Goal: Task Accomplishment & Management: Use online tool/utility

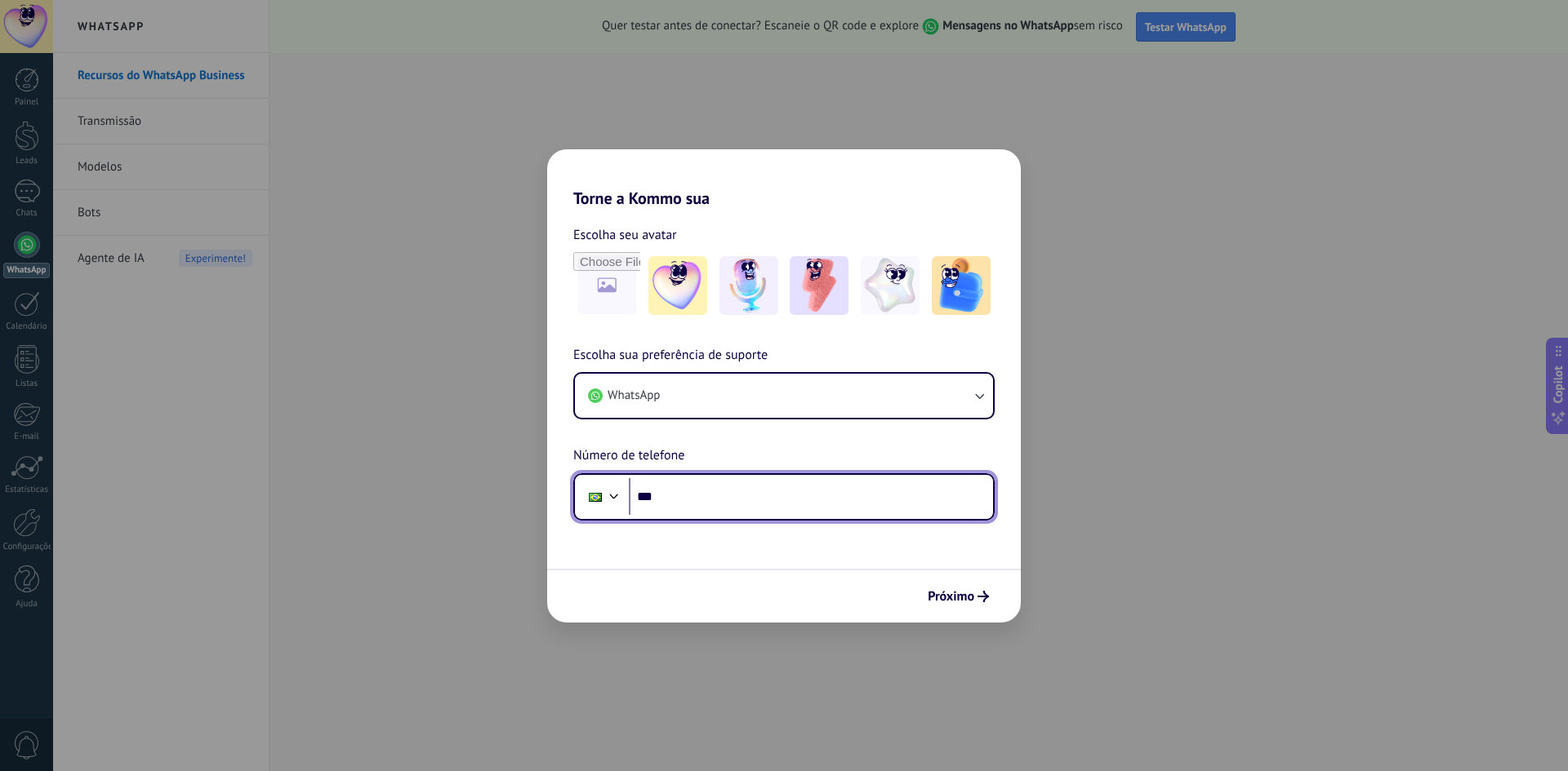
click at [745, 501] on input "***" at bounding box center [811, 497] width 364 height 37
type input "**********"
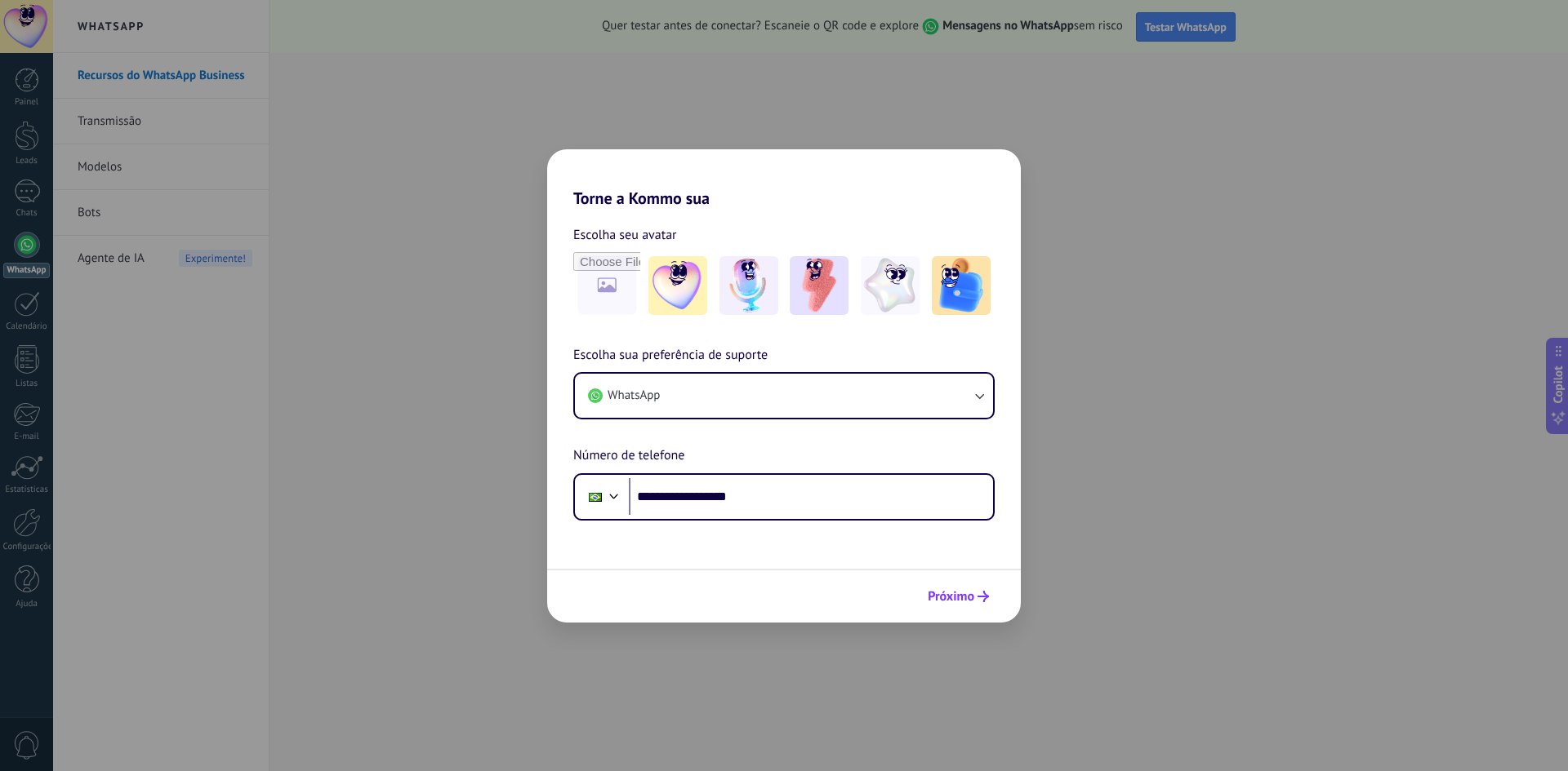
click at [983, 596] on icon "submit" at bounding box center [983, 596] width 11 height 11
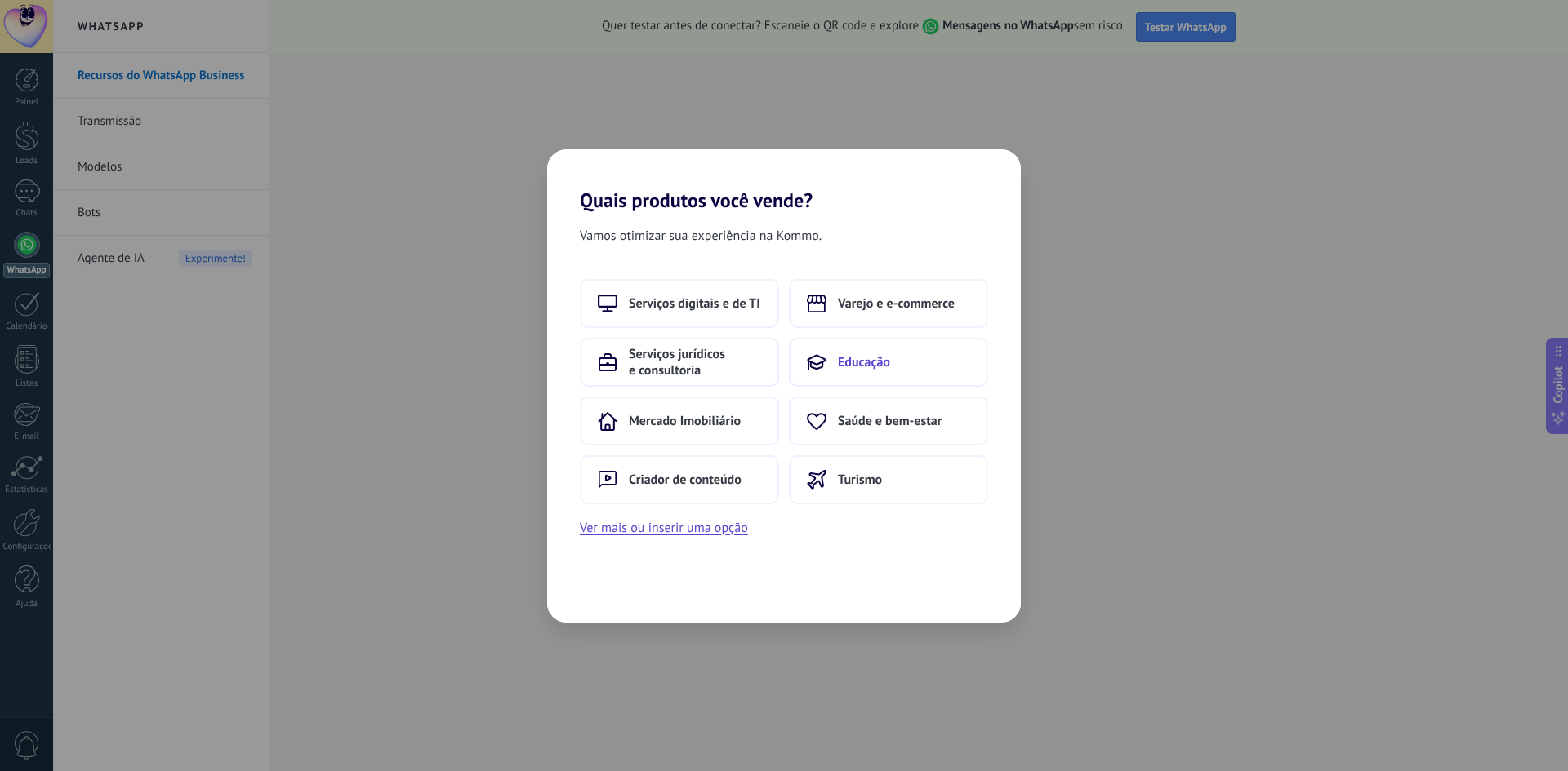
click at [934, 370] on button "Educação" at bounding box center [889, 363] width 200 height 49
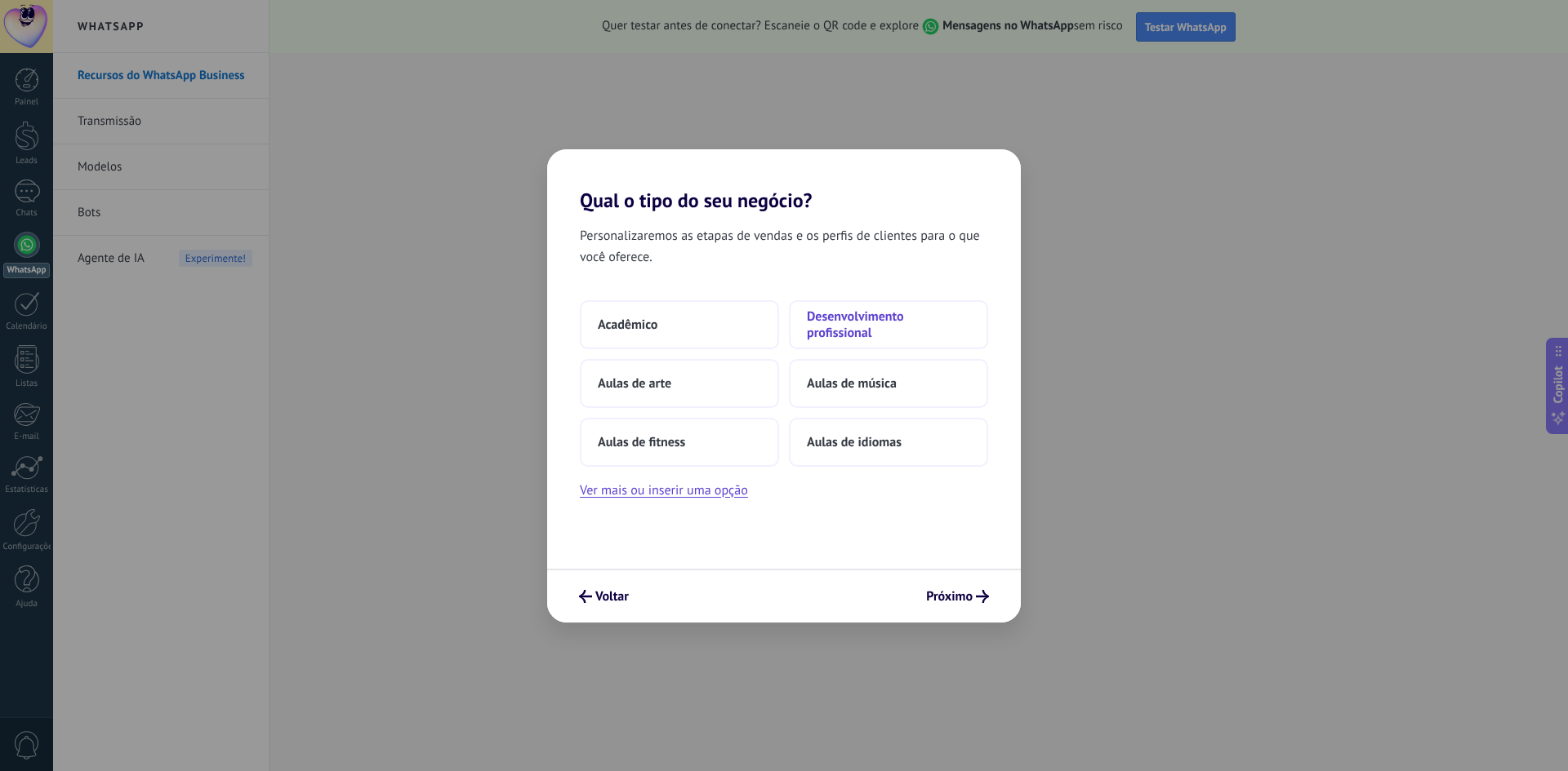
click at [902, 325] on span "Desenvolvimento profissional" at bounding box center [889, 325] width 163 height 33
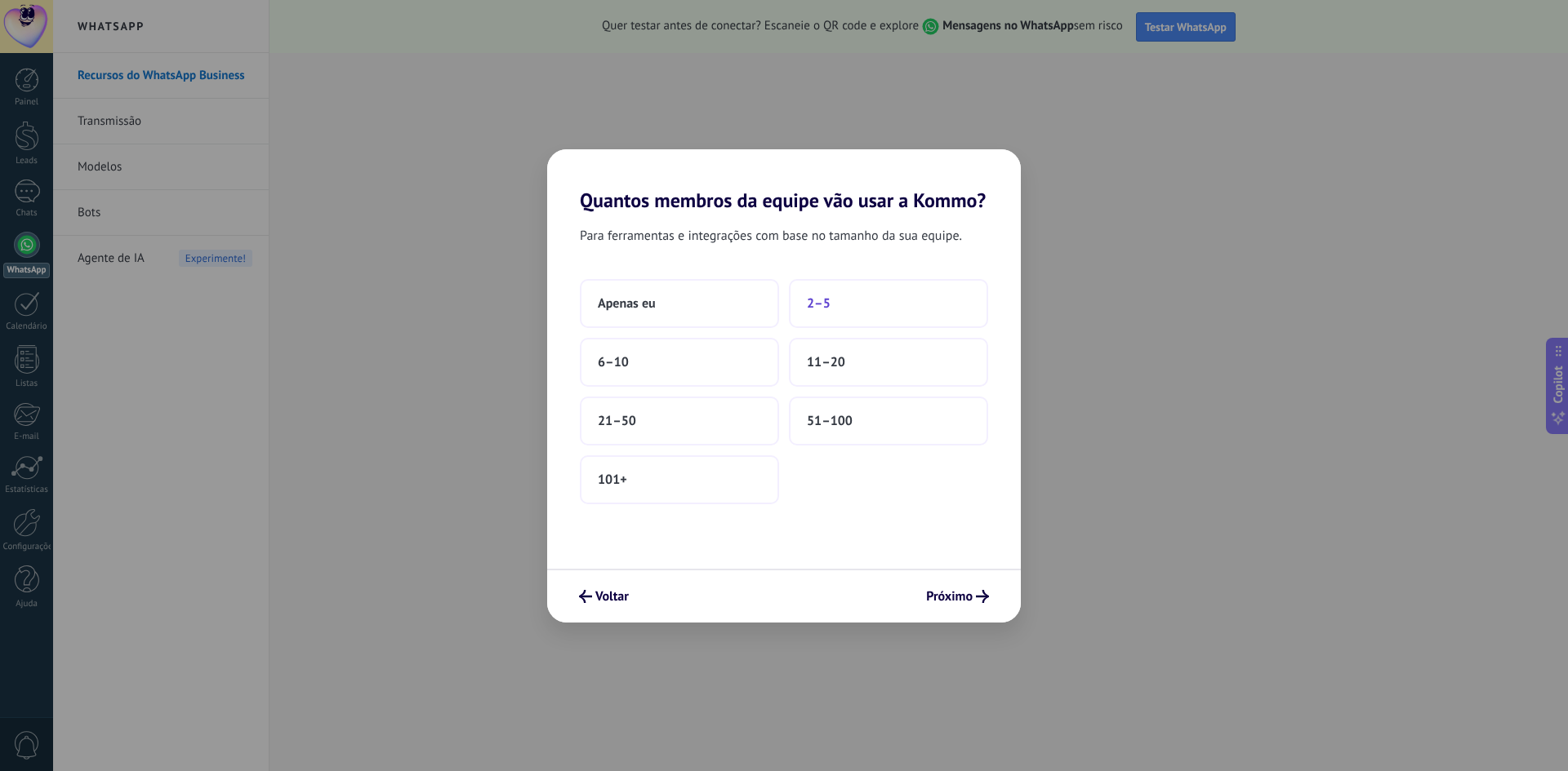
click at [817, 311] on span "2–5" at bounding box center [818, 304] width 23 height 16
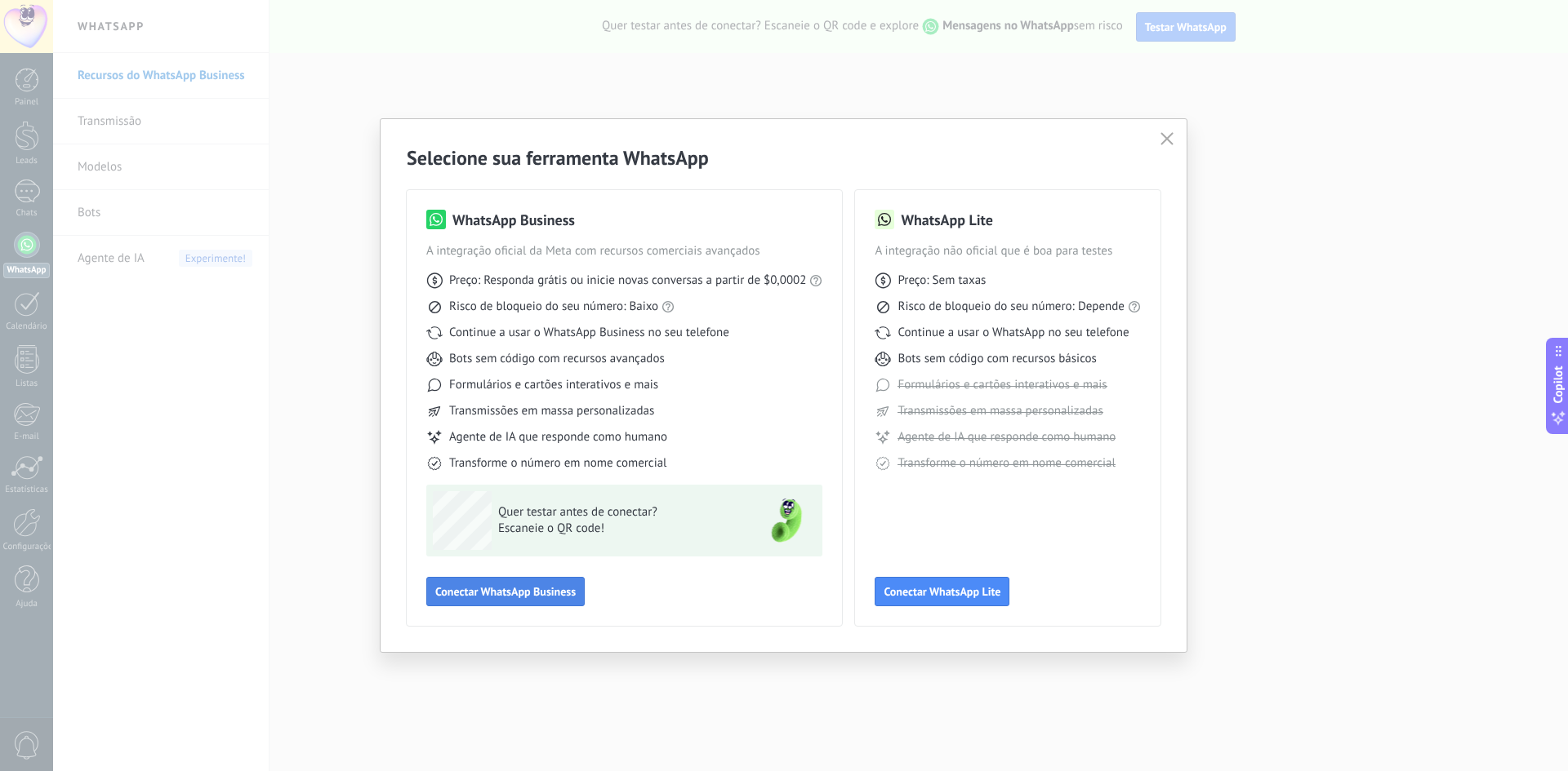
click at [570, 591] on span "Conectar WhatsApp Business" at bounding box center [506, 591] width 141 height 11
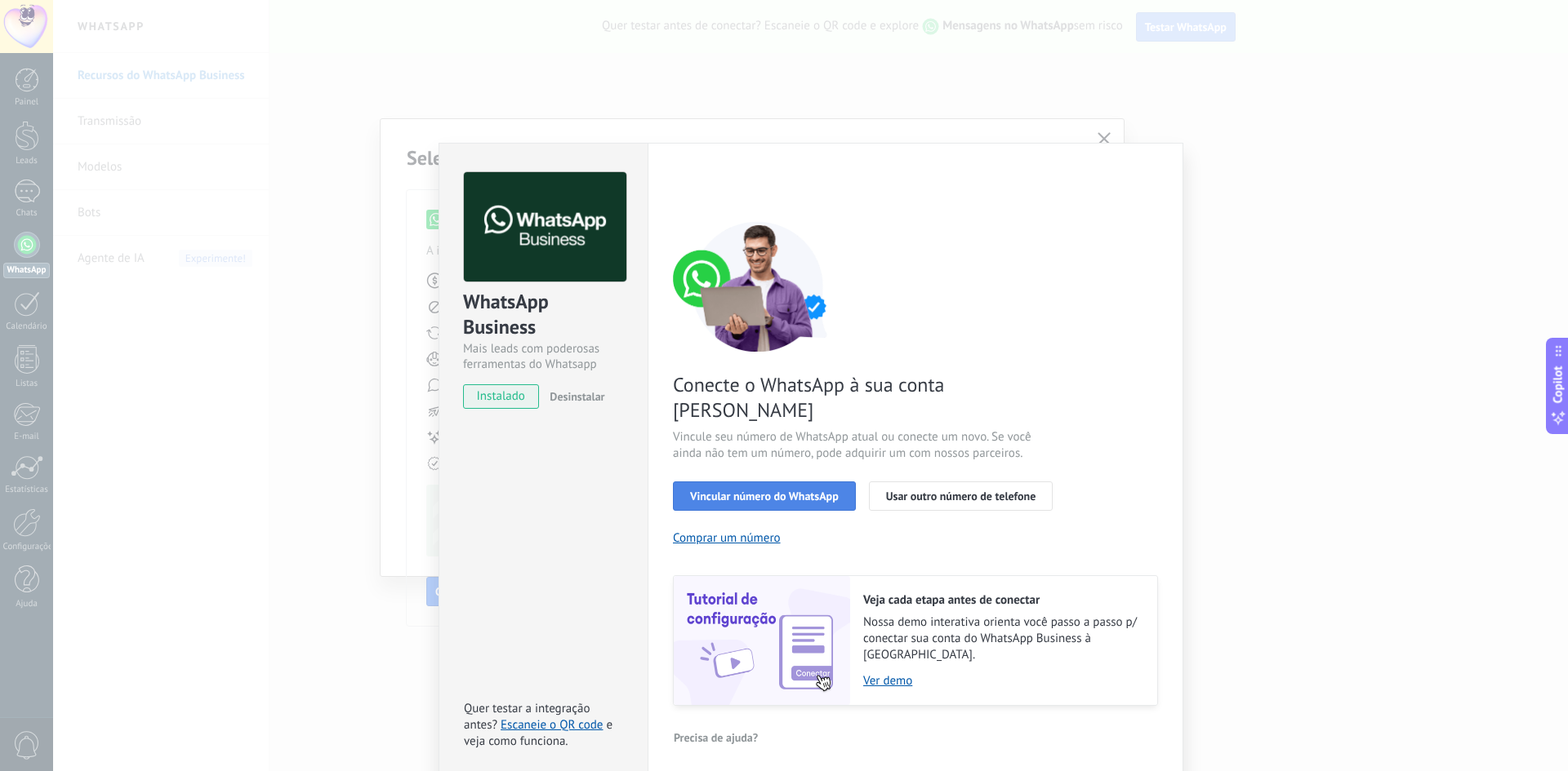
click at [732, 491] on span "Vincular número do WhatsApp" at bounding box center [764, 496] width 148 height 11
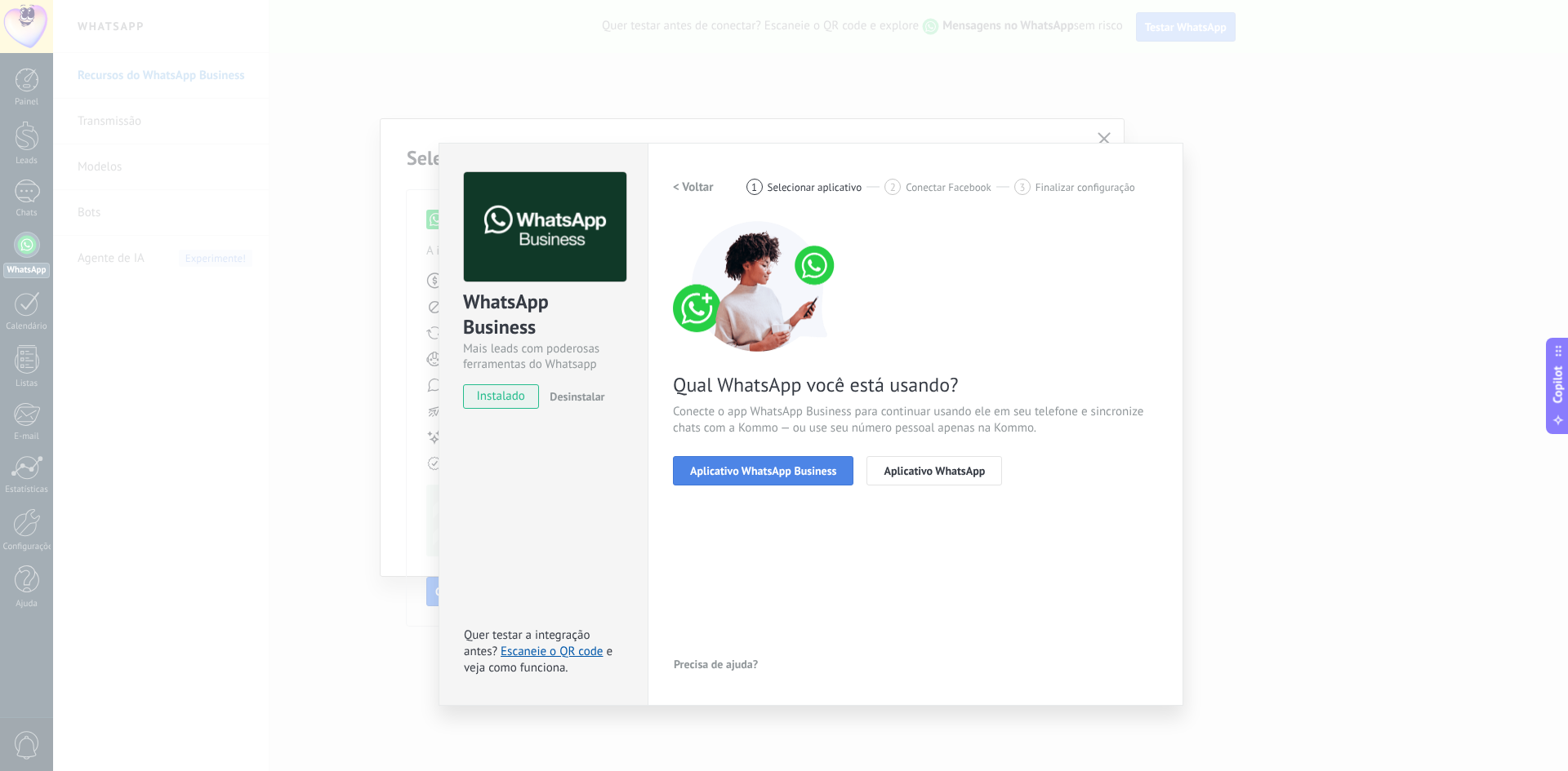
click at [736, 471] on span "Aplicativo WhatsApp Business" at bounding box center [763, 470] width 146 height 11
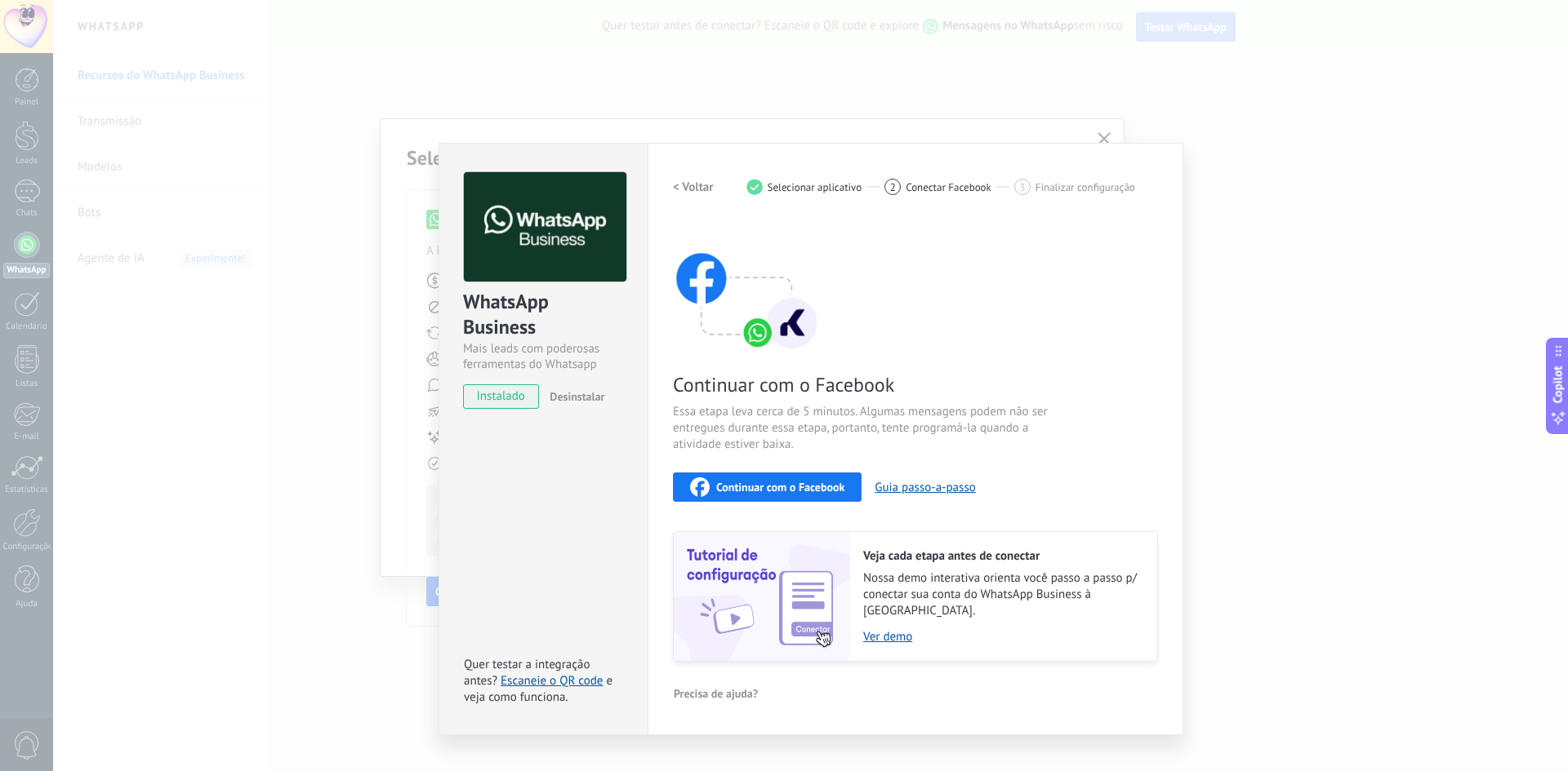
click at [837, 475] on button "Continuar com o Facebook" at bounding box center [767, 487] width 188 height 29
click at [959, 493] on button "Guia passo-a-passo" at bounding box center [925, 487] width 101 height 16
click at [501, 400] on span "instalado" at bounding box center [502, 396] width 75 height 24
click at [538, 674] on link "Escaneie o QR code" at bounding box center [552, 682] width 102 height 16
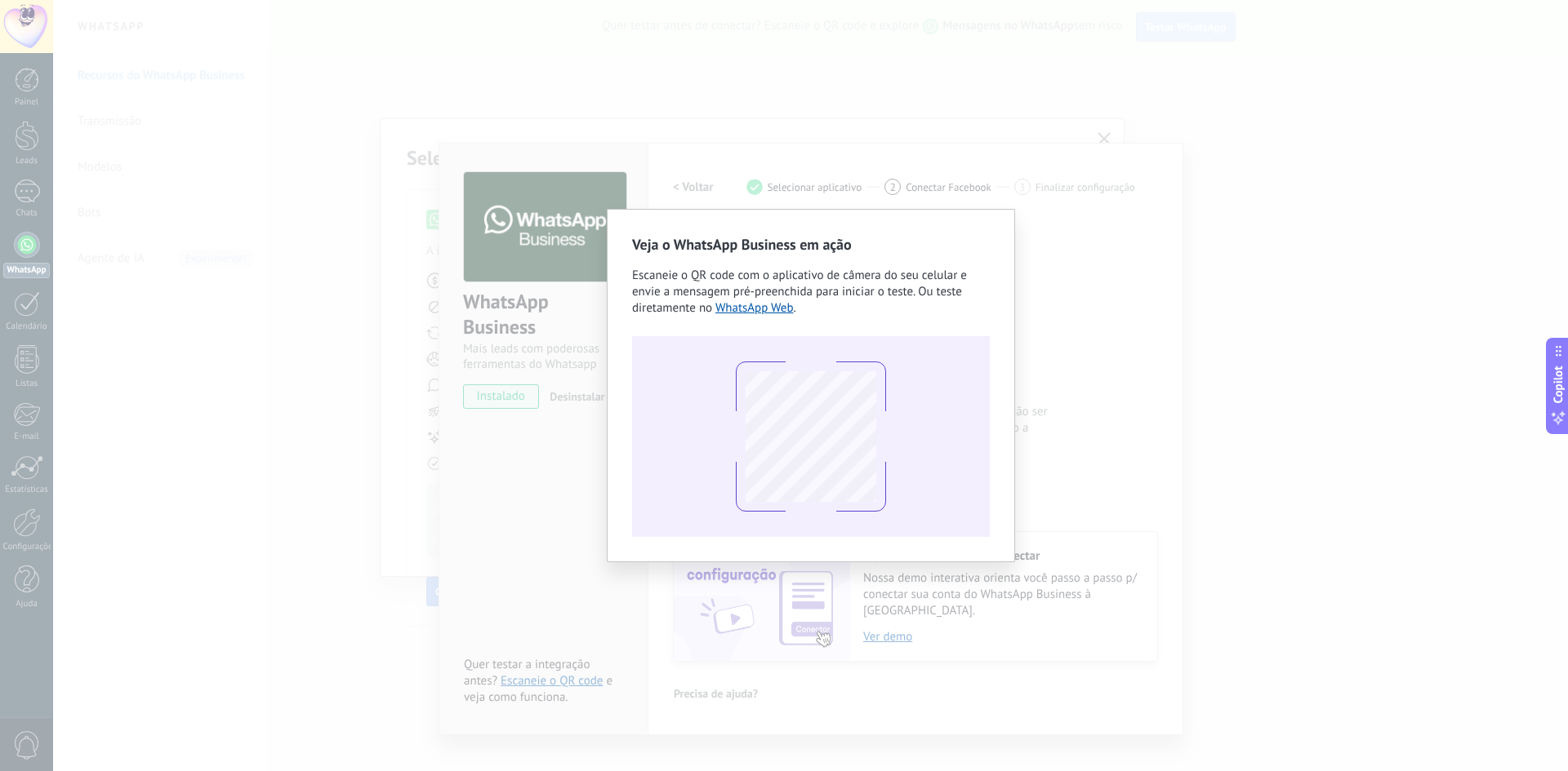
click at [1178, 382] on div "Veja o WhatsApp Business em ação Escaneie o QR code com o aplicativo de câmera …" at bounding box center [810, 385] width 1515 height 771
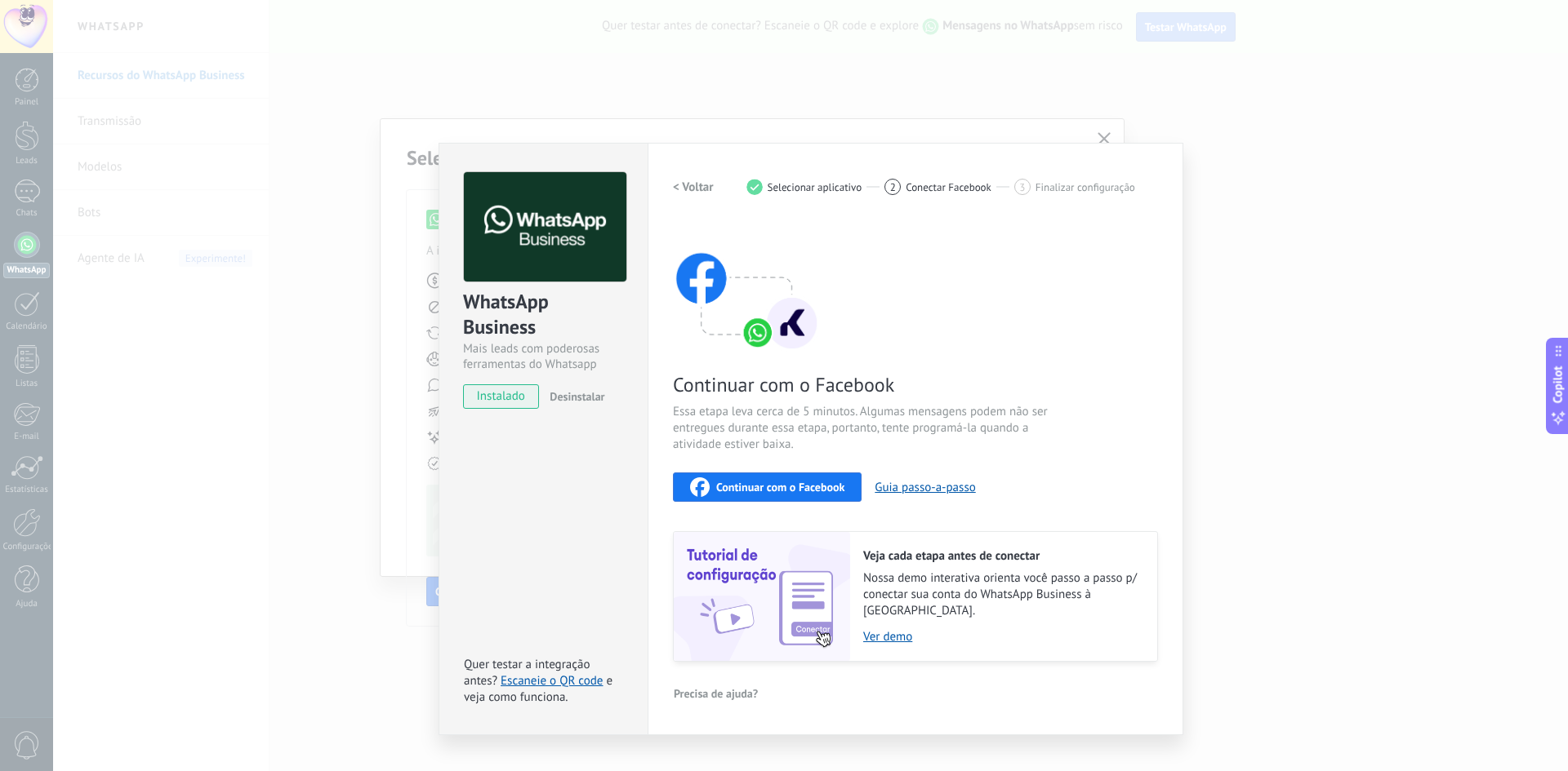
click at [1077, 312] on div "Continuar com o Facebook Essa etapa leva cerca de 5 minutos. Algumas mensagens …" at bounding box center [915, 441] width 485 height 441
click at [1093, 139] on div "WhatsApp Business Mais leads com poderosas ferramentas do Whatsapp instalado De…" at bounding box center [810, 385] width 1515 height 771
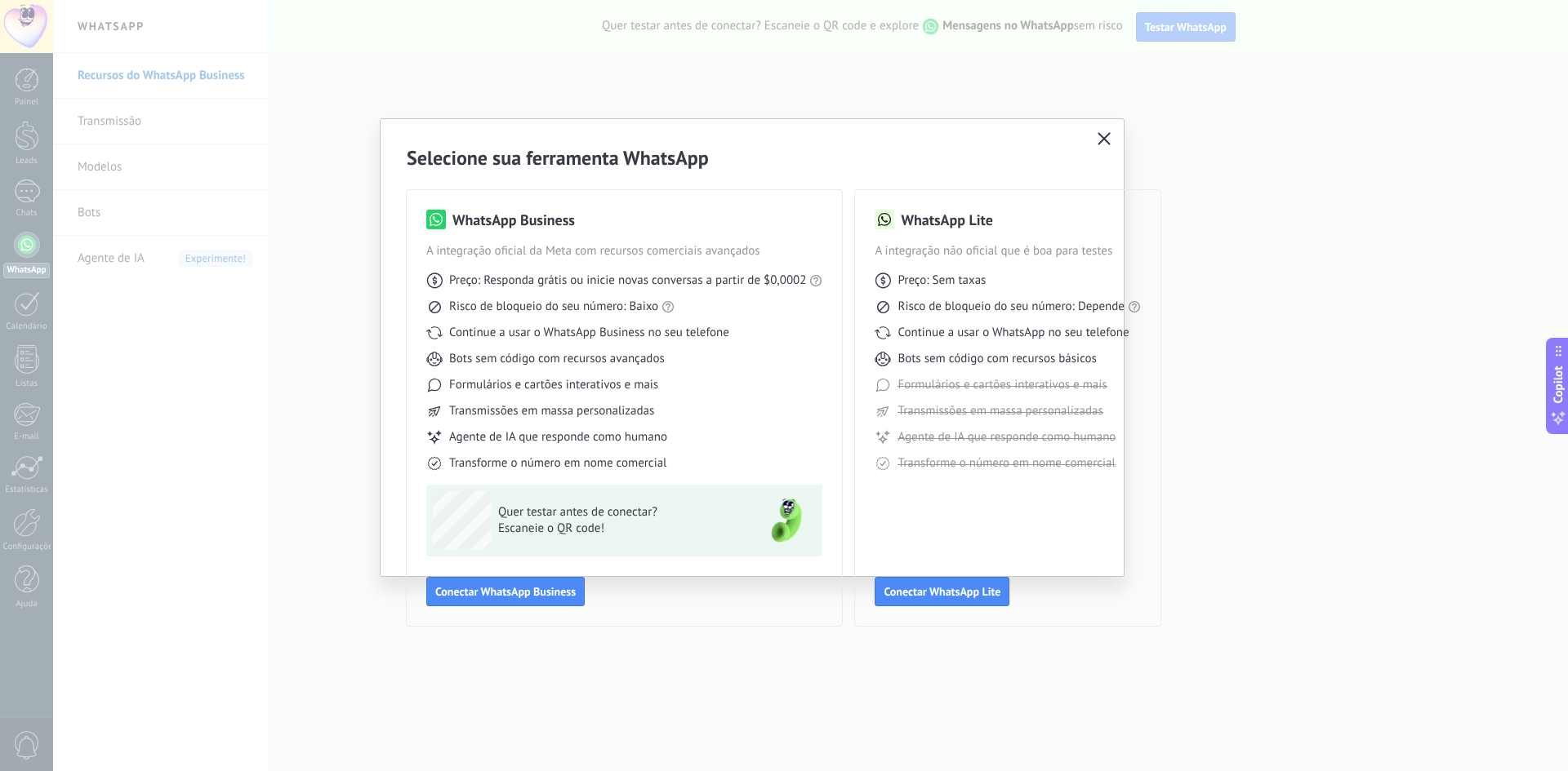
click at [1106, 143] on icon "button" at bounding box center [1104, 138] width 13 height 13
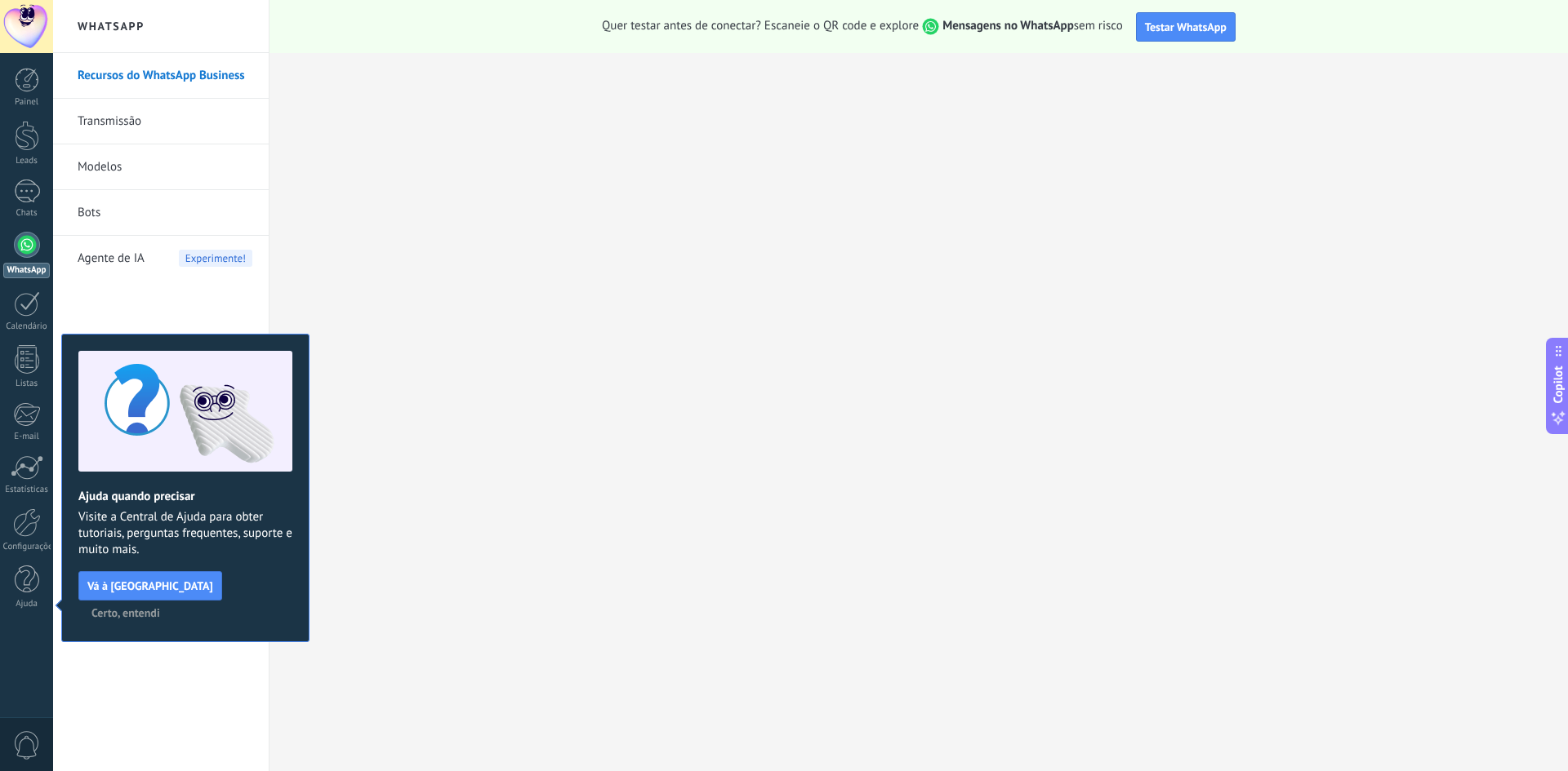
drag, startPoint x: 99, startPoint y: 140, endPoint x: 92, endPoint y: 154, distance: 15.7
click at [99, 140] on link "Transmissão" at bounding box center [164, 121] width 174 height 46
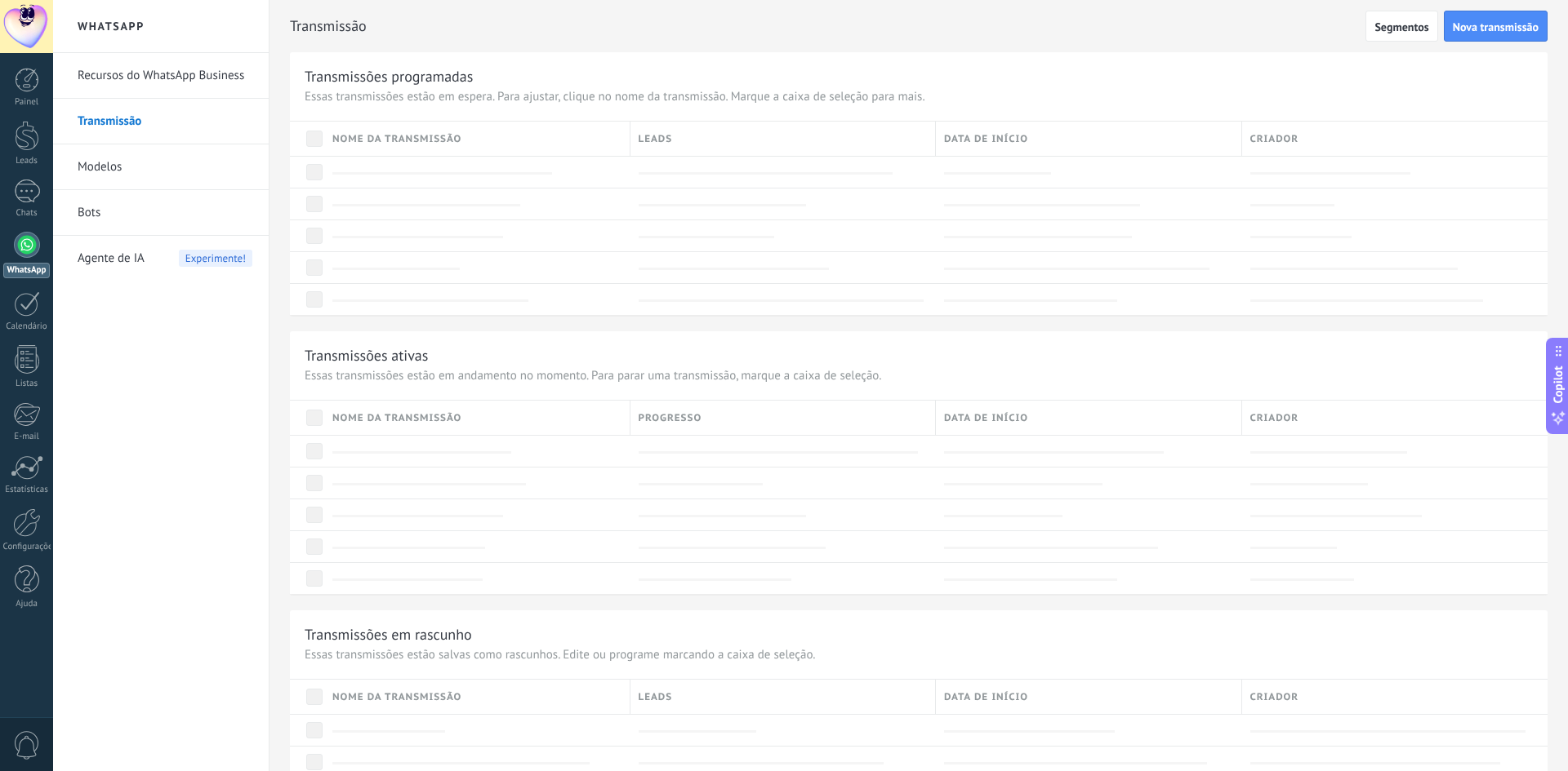
click at [104, 168] on link "Modelos" at bounding box center [164, 167] width 174 height 46
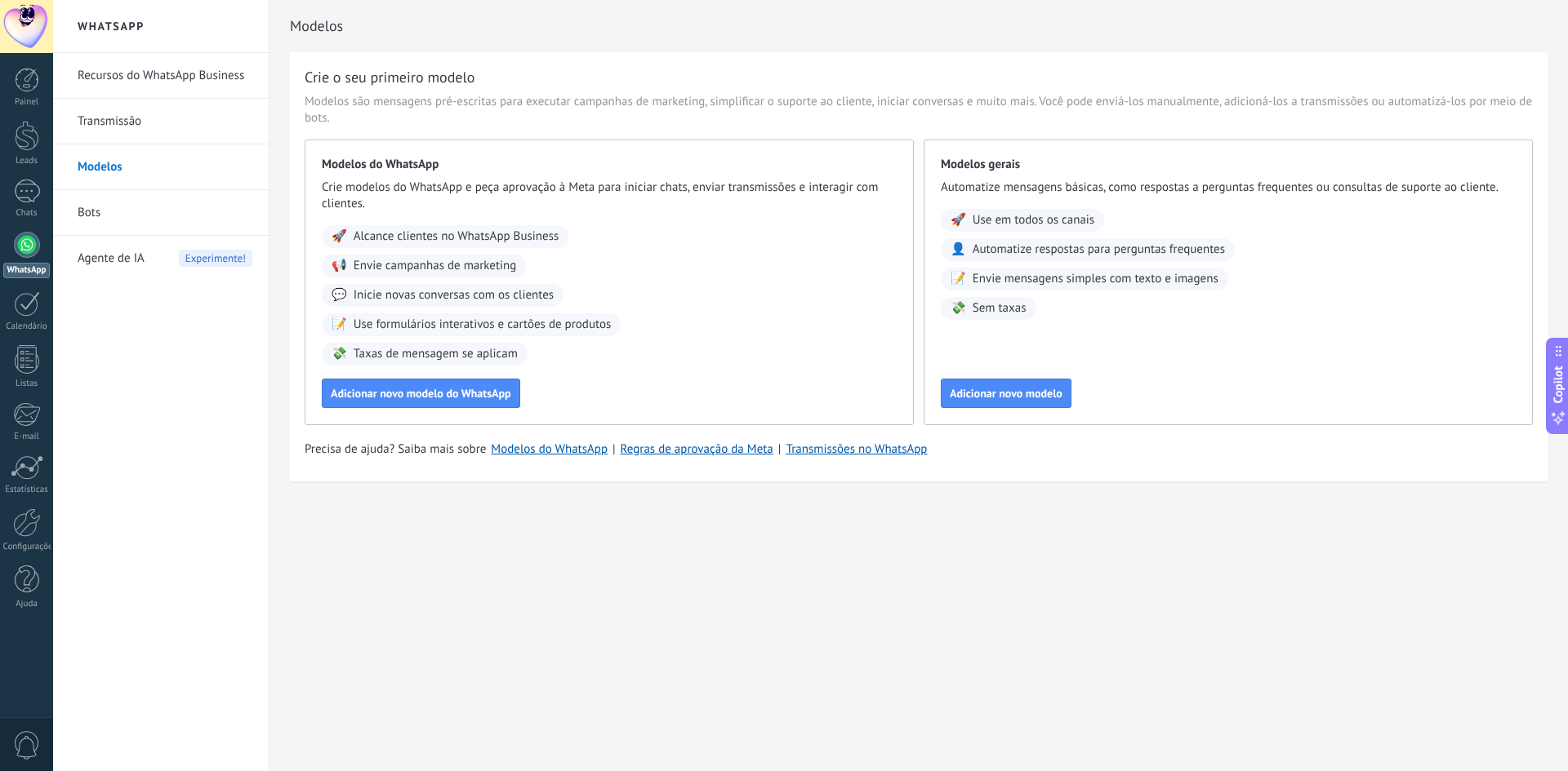
click at [138, 262] on span "Agente de IA" at bounding box center [110, 258] width 67 height 46
